Goal: Task Accomplishment & Management: Use online tool/utility

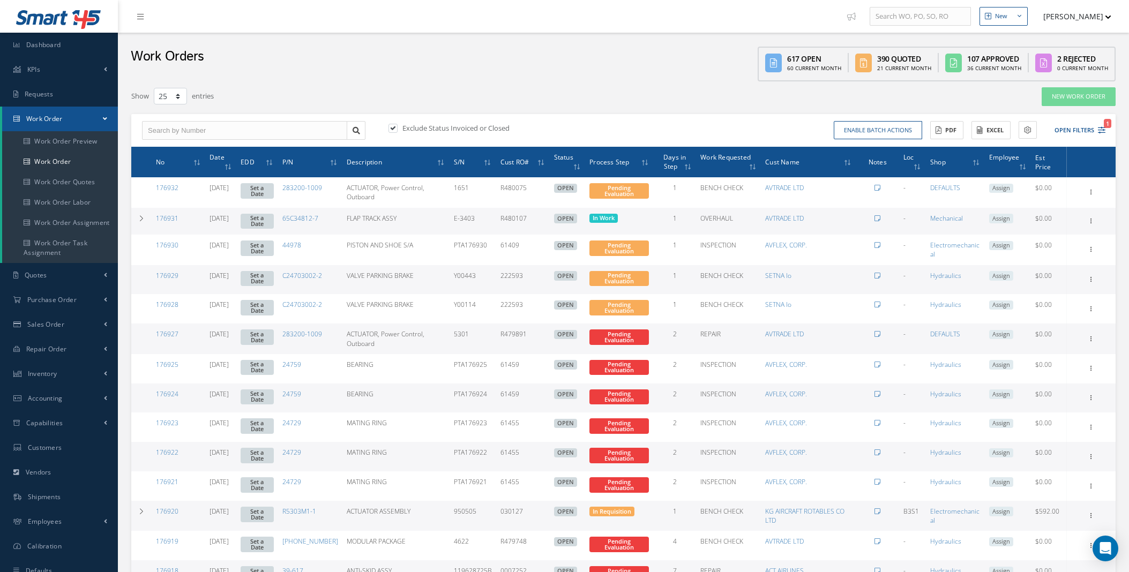
select select "25"
drag, startPoint x: 0, startPoint y: 0, endPoint x: 58, endPoint y: 0, distance: 57.8
click at [49, 46] on span "Dashboard" at bounding box center [43, 44] width 35 height 9
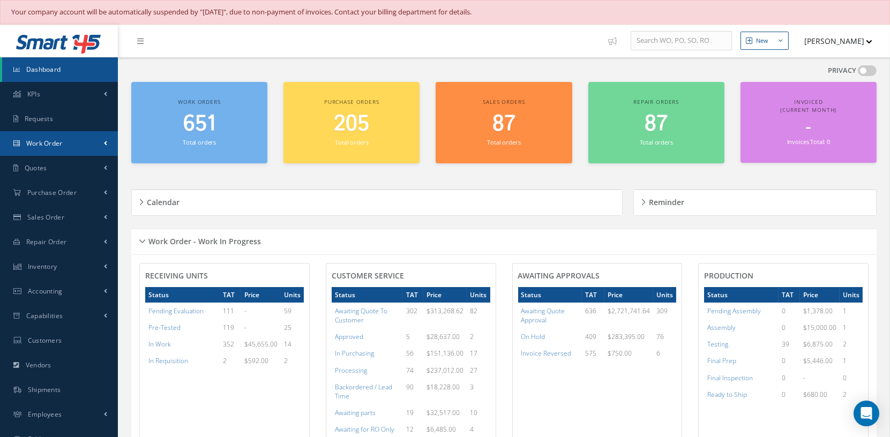
click at [98, 138] on link "Work Order" at bounding box center [59, 143] width 118 height 25
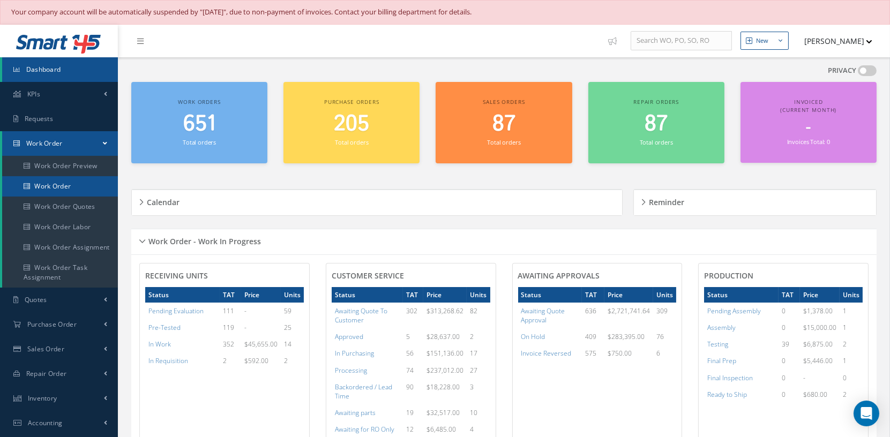
click at [65, 185] on link "Work Order" at bounding box center [60, 186] width 116 height 20
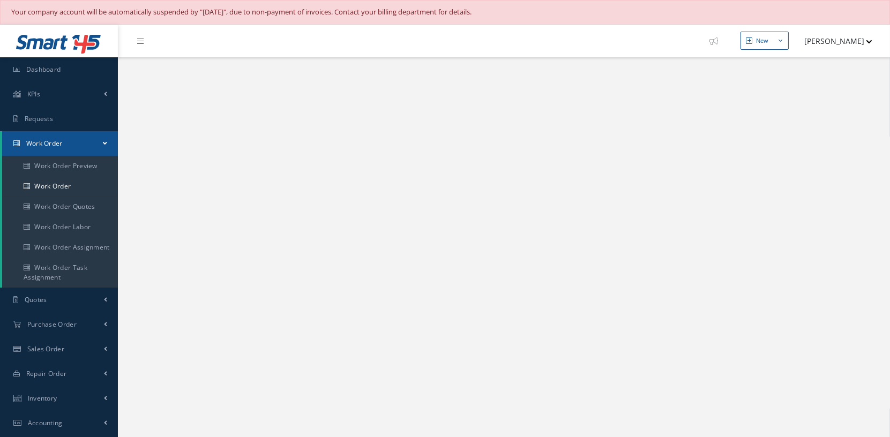
select select "25"
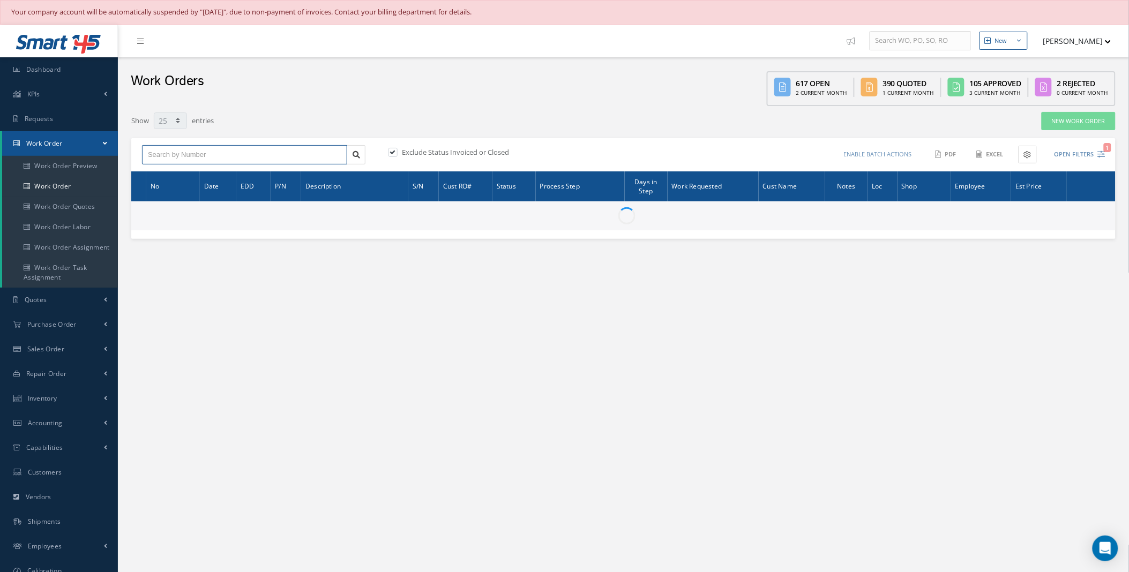
click at [232, 155] on input "text" at bounding box center [244, 154] width 205 height 19
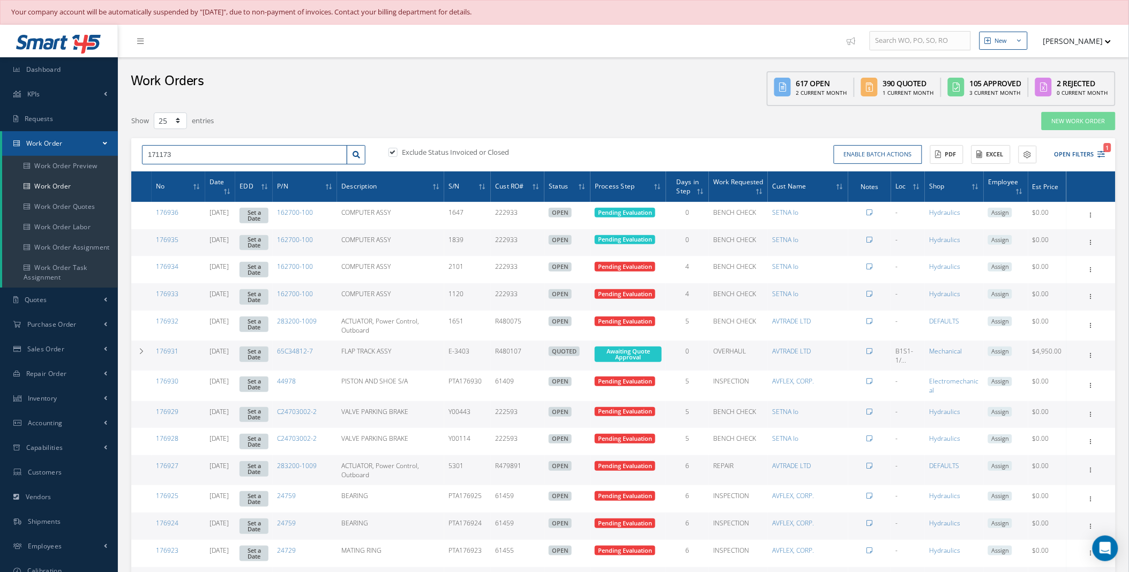
type input "171173"
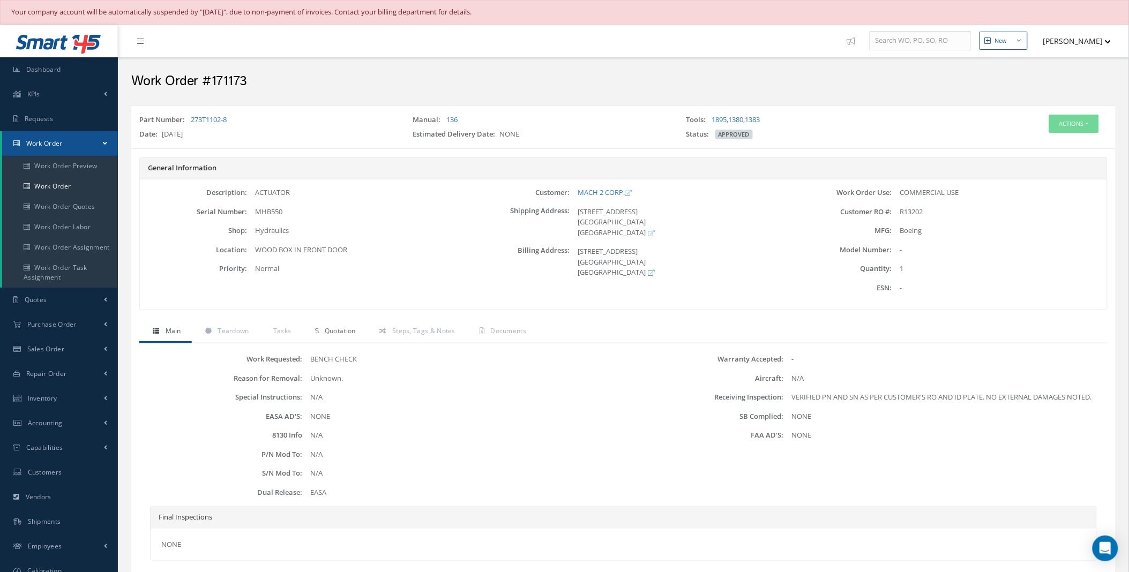
click at [338, 334] on span "Quotation" at bounding box center [340, 330] width 31 height 9
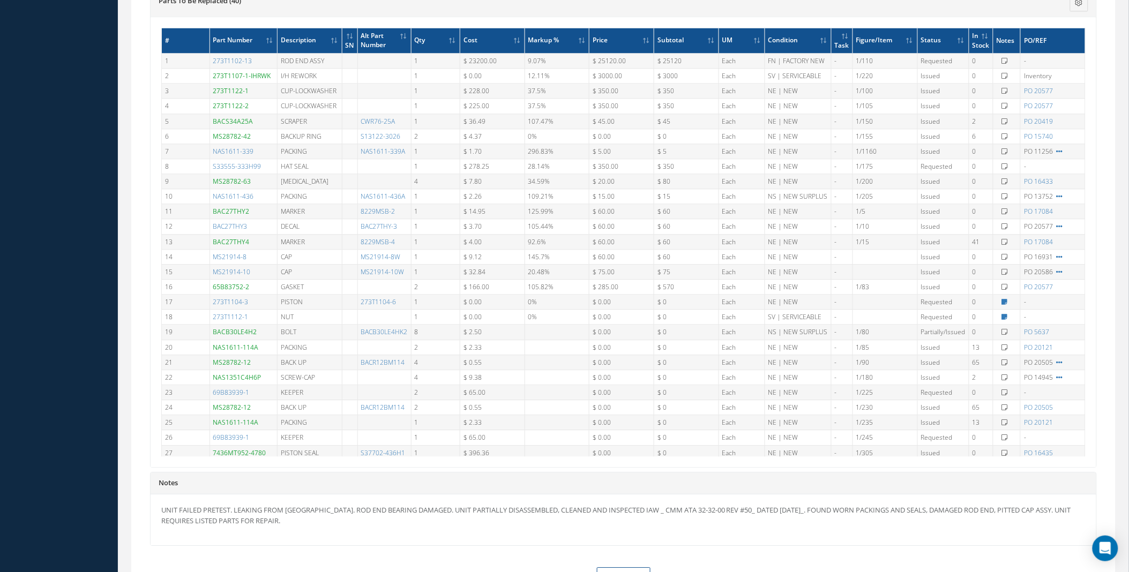
click at [1099, 371] on div "Loading… Email Quote History Email Quote History for Work Order #171173 Subject…" at bounding box center [623, 58] width 968 height 1017
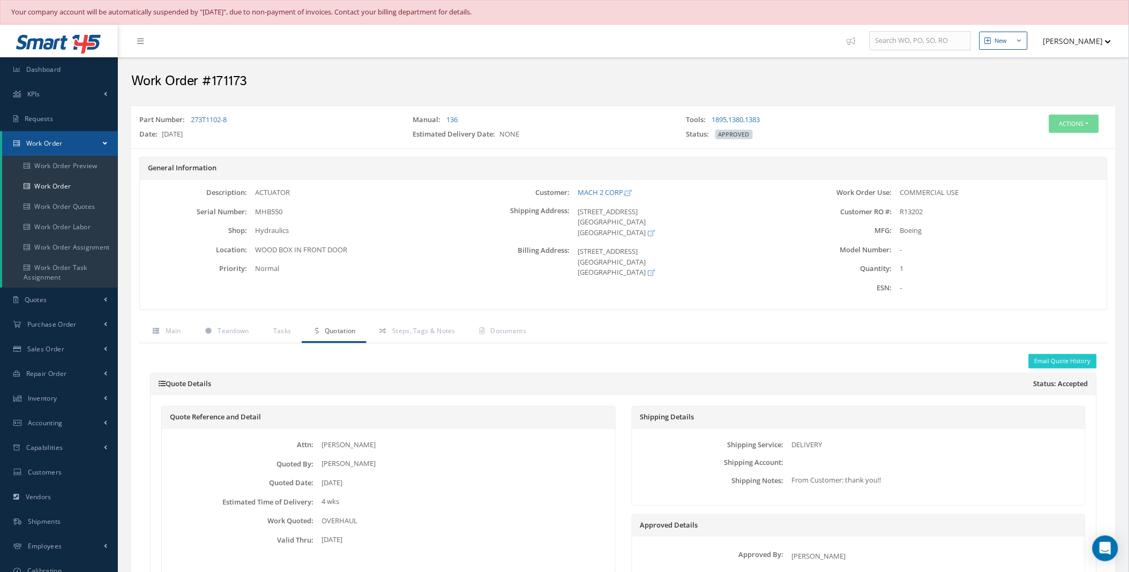
click at [483, 553] on div "Attn: THOMAS MURRAY Quoted By: LUIZ M TAVES Quoted Date: 07/17/2025 Estimated T…" at bounding box center [388, 497] width 453 height 136
click at [167, 552] on div "Attn: THOMAS MURRAY Quoted By: LUIZ M TAVES Quoted Date: 07/17/2025 Estimated T…" at bounding box center [388, 497] width 453 height 136
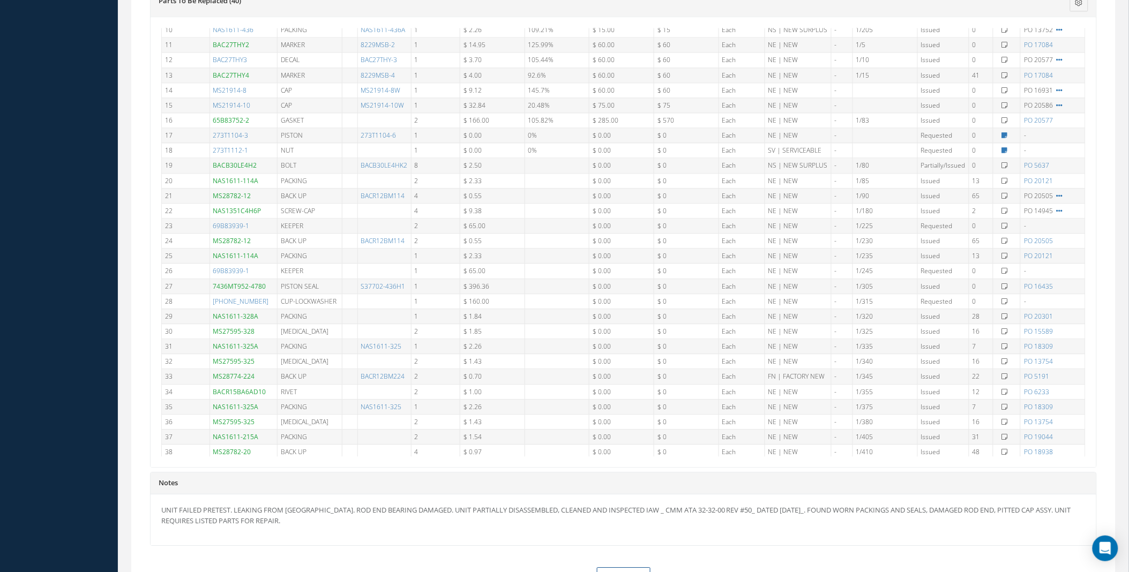
scroll to position [175, 0]
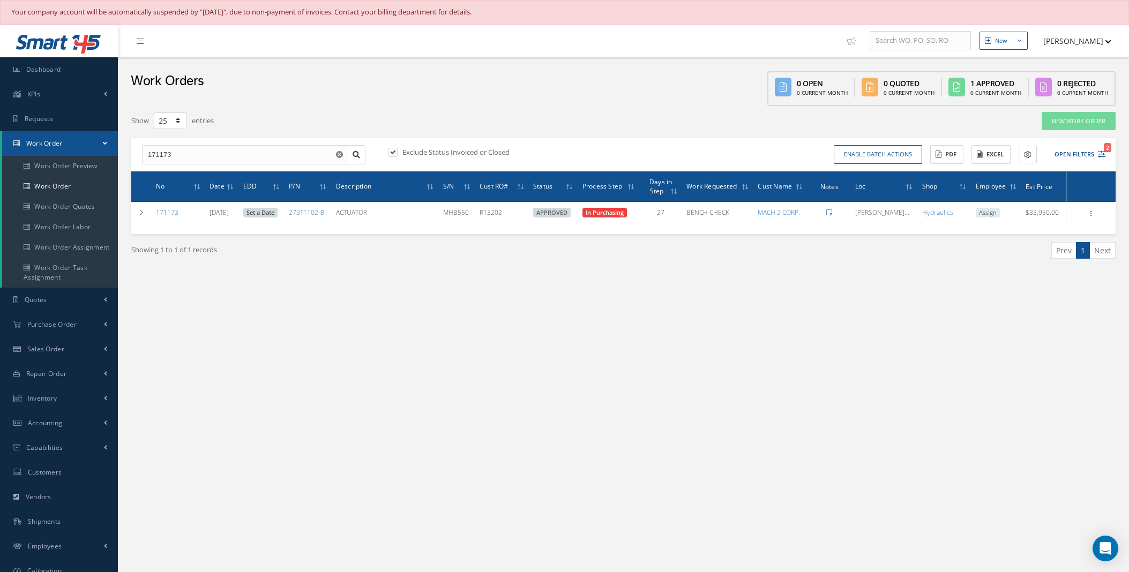
select select "25"
drag, startPoint x: 180, startPoint y: 152, endPoint x: 79, endPoint y: 152, distance: 100.7
click at [81, 152] on div "Smart 145 Dashboard KPIs Work Order Accounting Requests Work Order Work Order P…" at bounding box center [564, 328] width 1129 height 607
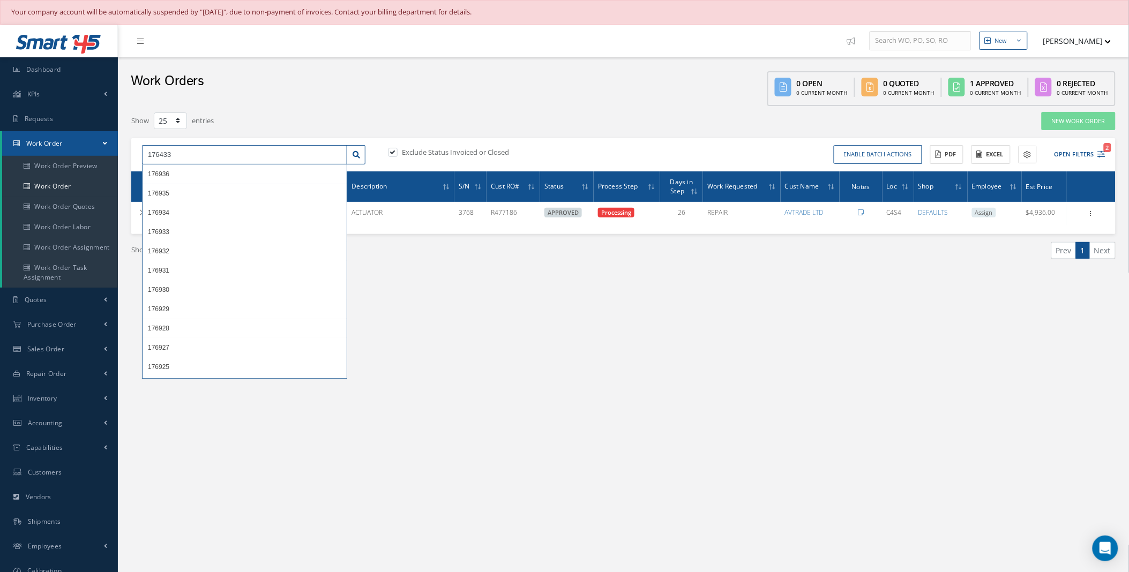
type input "176433"
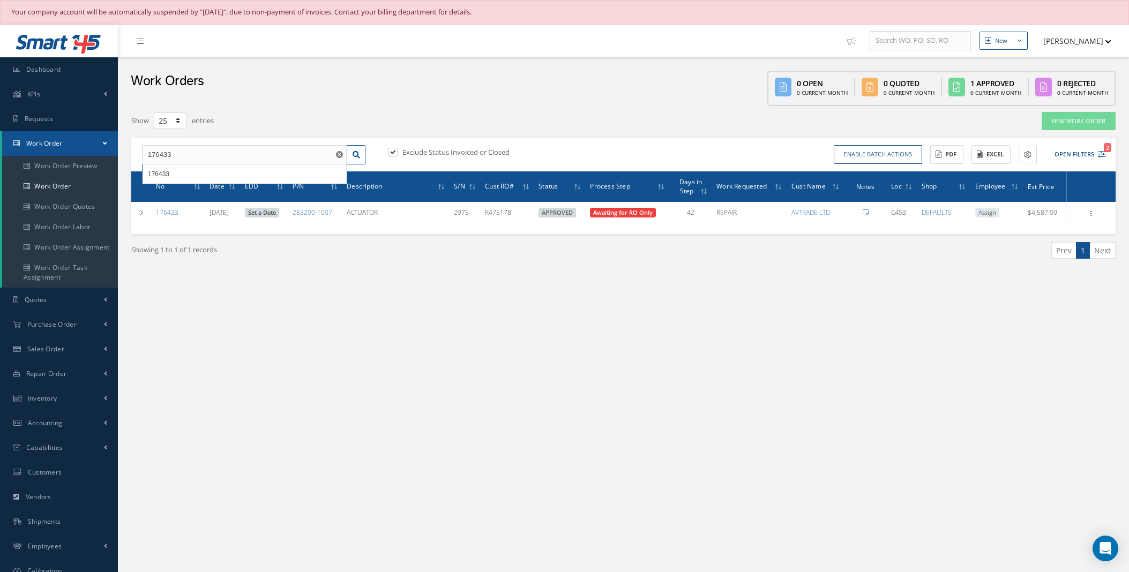
select select "25"
click at [95, 398] on link "Inventory" at bounding box center [59, 398] width 118 height 25
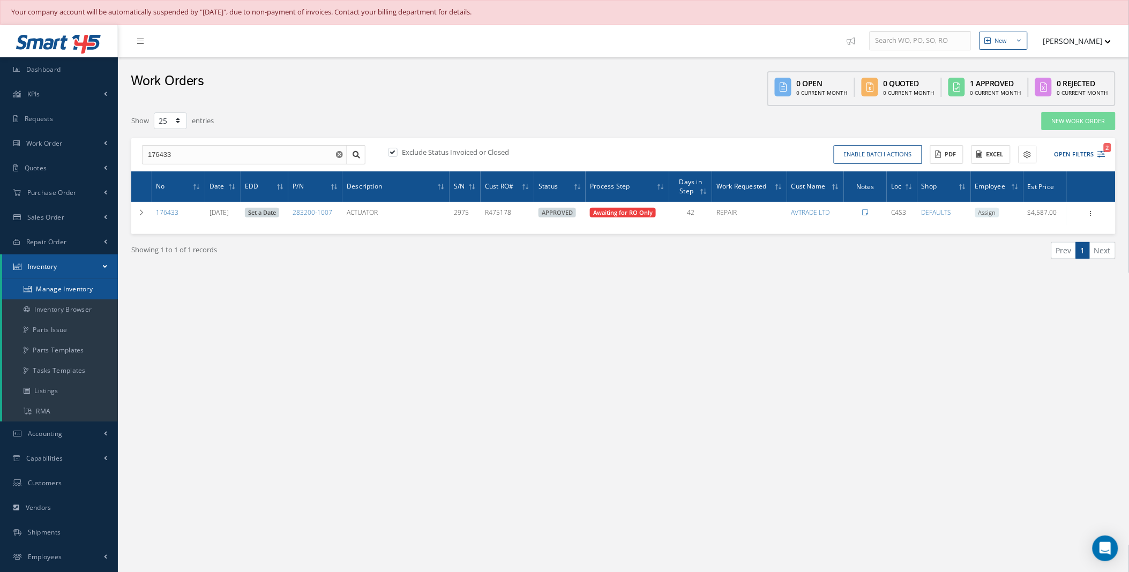
click at [77, 286] on link "Manage Inventory" at bounding box center [60, 289] width 116 height 20
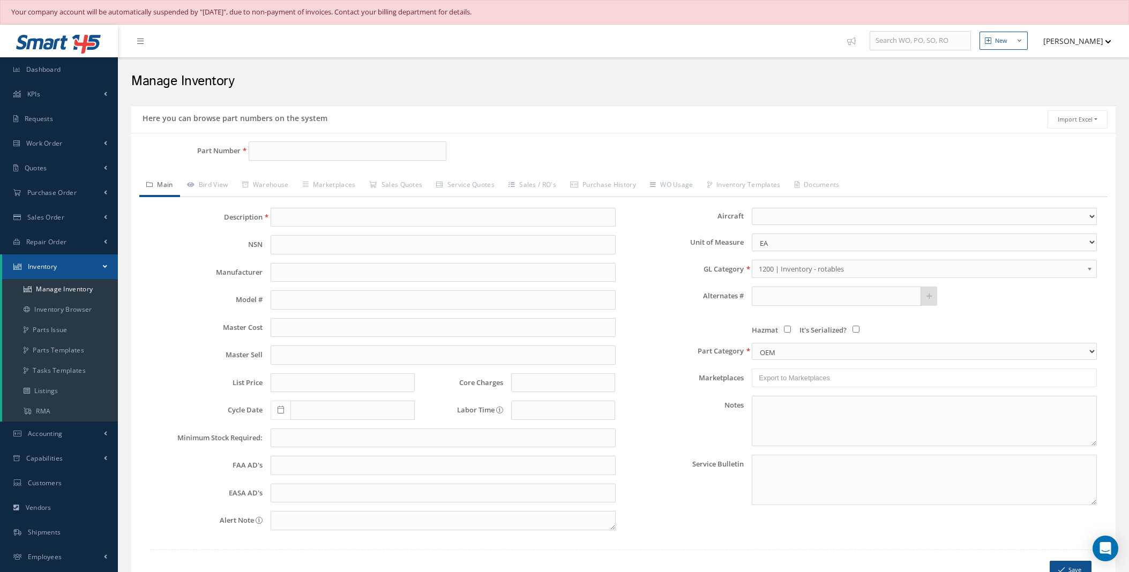
type input "P00309"
click at [311, 178] on span "P00309" at bounding box center [300, 179] width 96 height 11
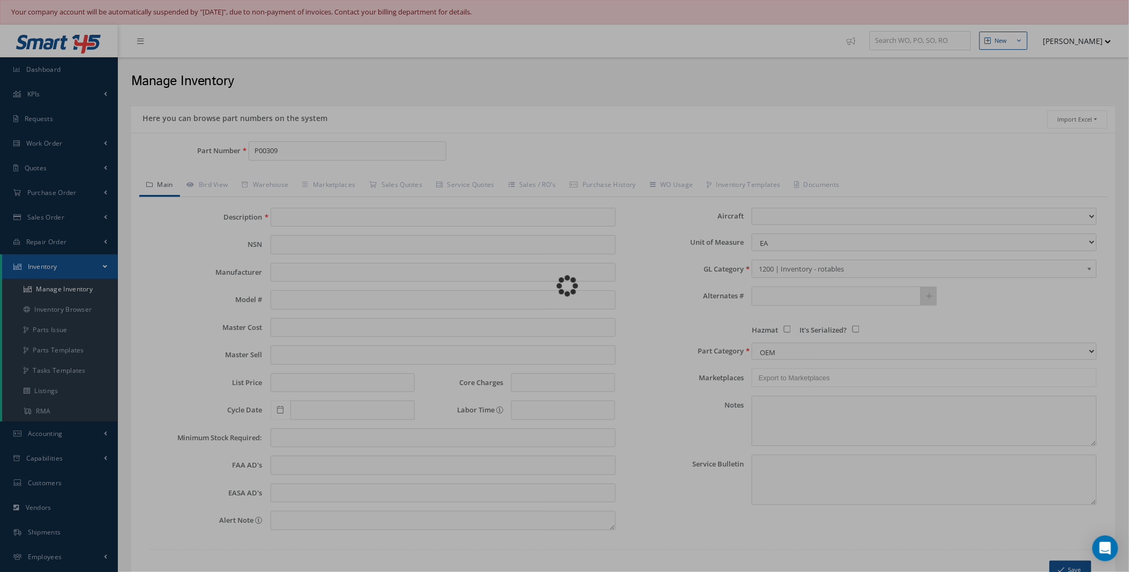
type input "[MEDICAL_DATA]"
type input "49.83"
type input "0.00"
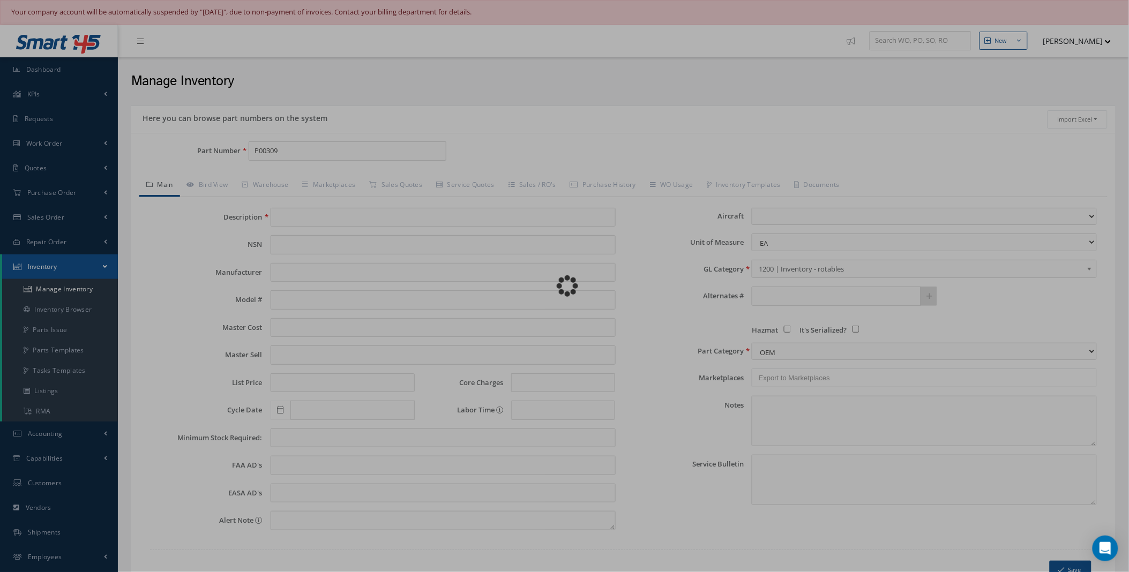
select select
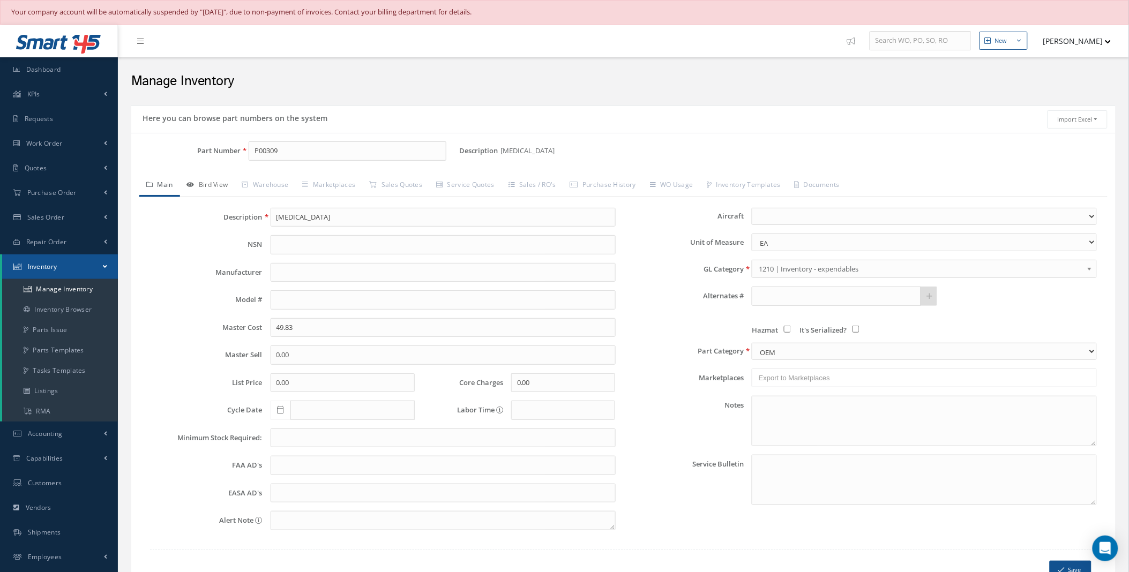
type input "P00309"
click at [211, 185] on link "Bird View" at bounding box center [207, 186] width 55 height 22
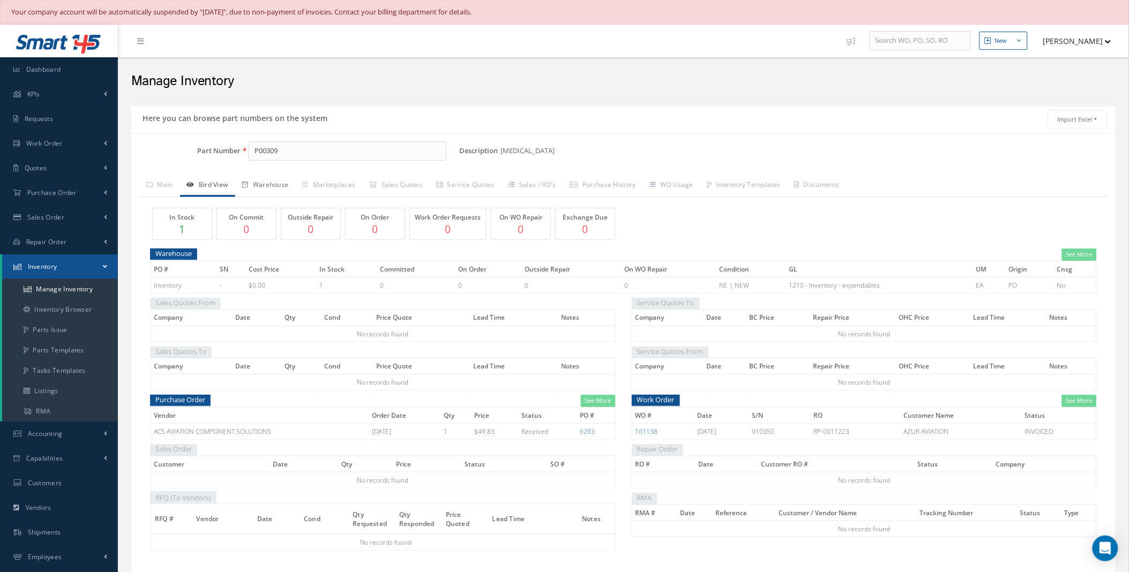
click at [282, 186] on link "Warehouse" at bounding box center [265, 186] width 61 height 22
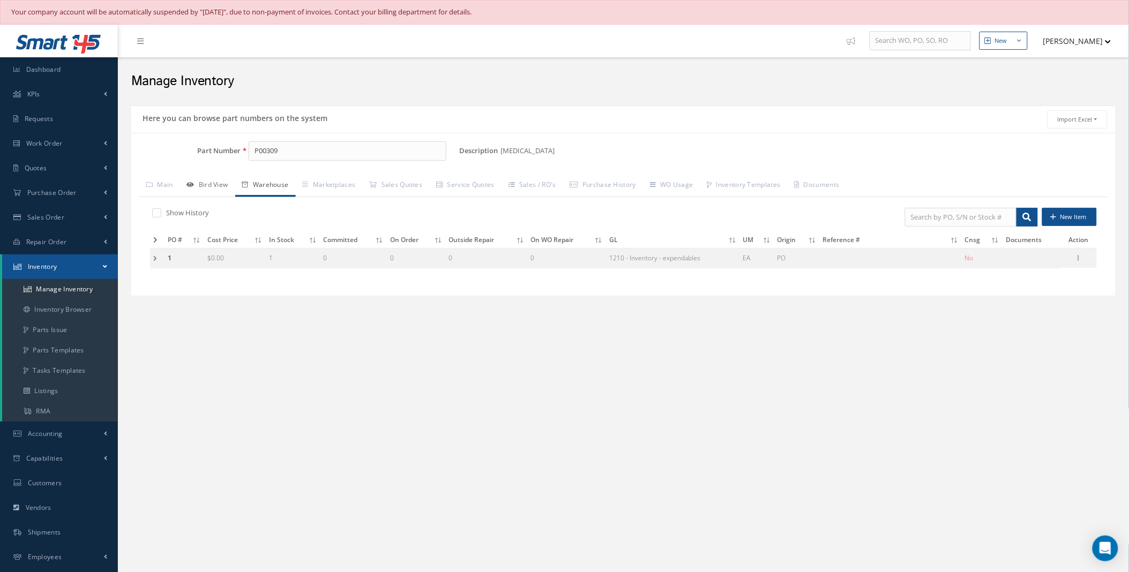
click at [216, 187] on link "Bird View" at bounding box center [207, 186] width 55 height 22
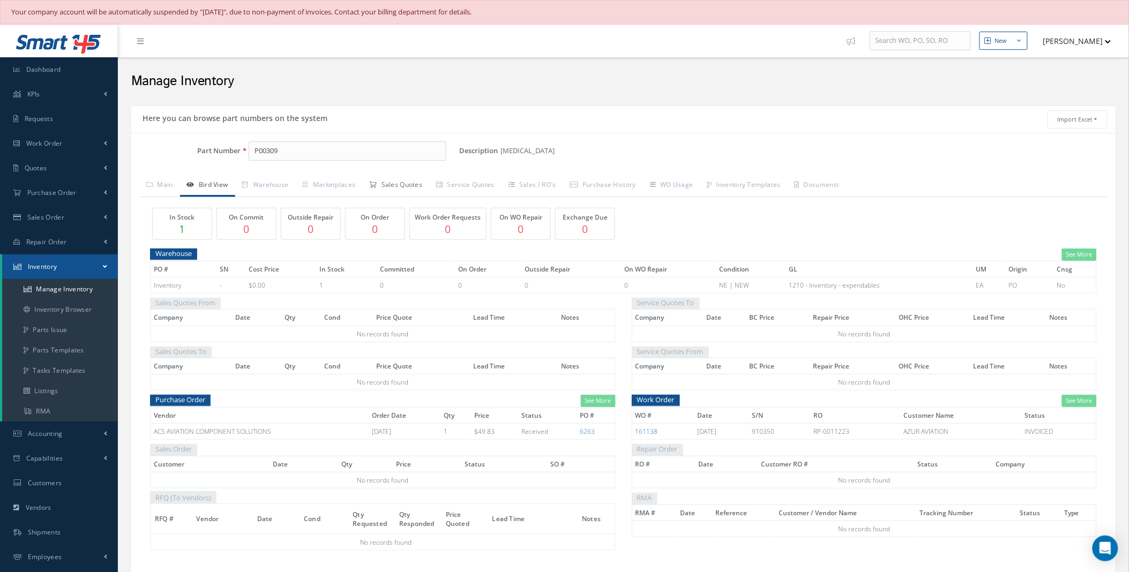
drag, startPoint x: 386, startPoint y: 187, endPoint x: 413, endPoint y: 186, distance: 26.8
click at [400, 187] on link "Sales Quotes" at bounding box center [395, 186] width 67 height 22
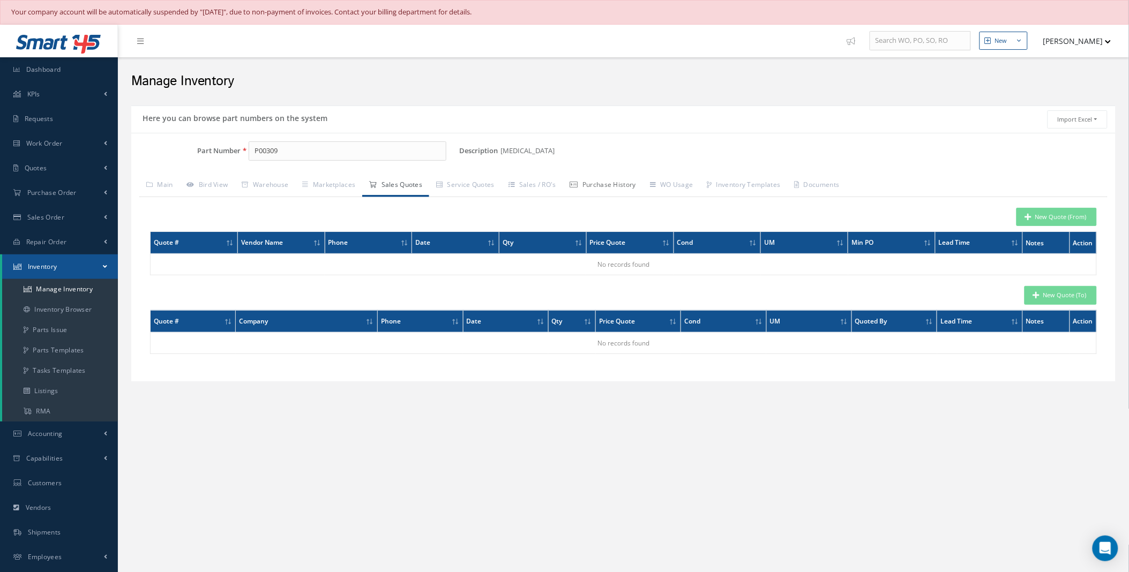
click at [614, 186] on link "Purchase History" at bounding box center [603, 186] width 80 height 22
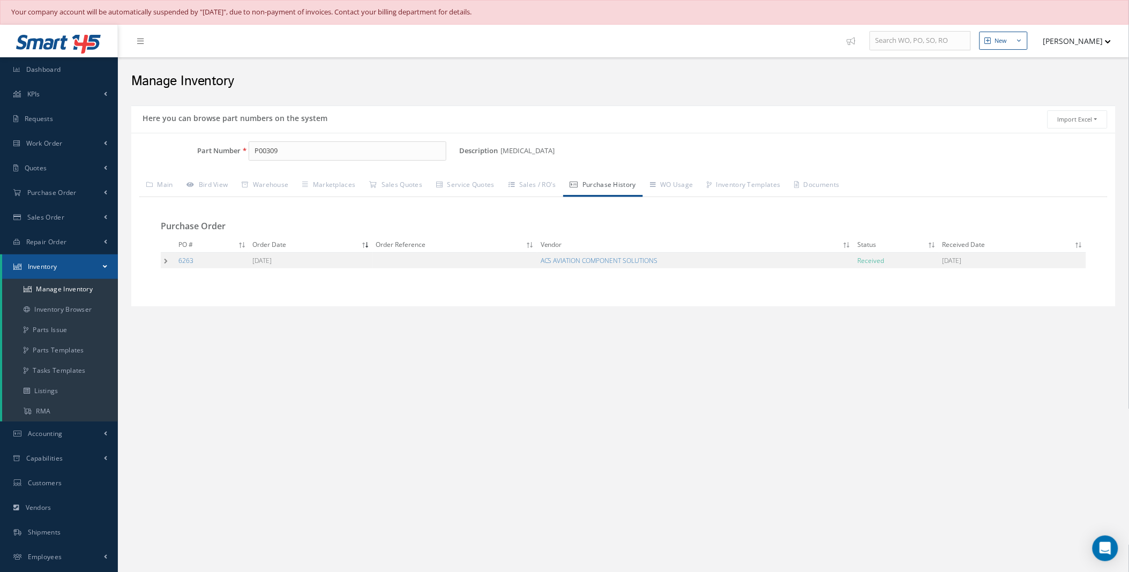
click at [167, 262] on td at bounding box center [168, 261] width 14 height 16
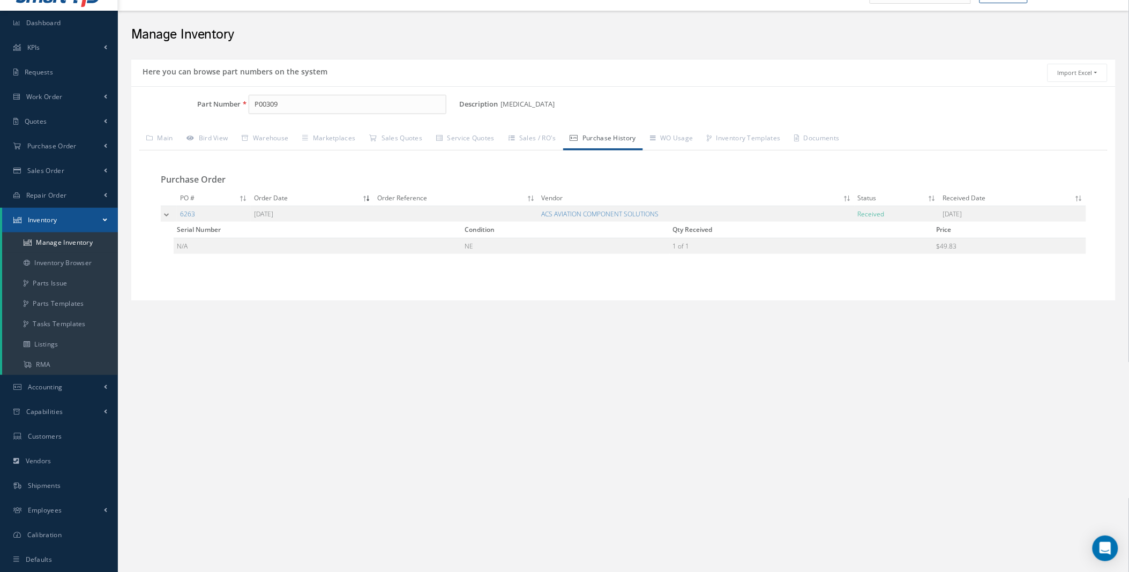
scroll to position [70, 0]
